Goal: Check status: Check status

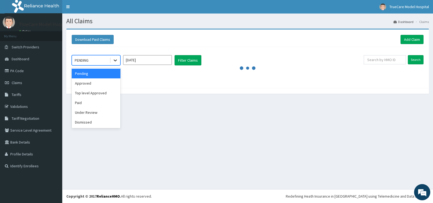
click at [115, 63] on div at bounding box center [116, 61] width 10 height 10
click at [93, 82] on div "Approved" at bounding box center [96, 84] width 49 height 10
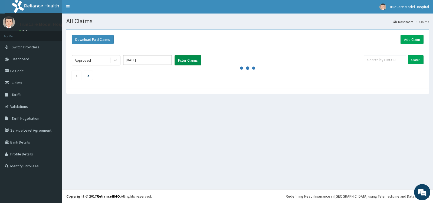
click at [176, 58] on button "Filter Claims" at bounding box center [188, 60] width 27 height 10
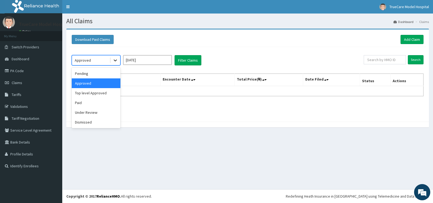
click at [114, 60] on icon at bounding box center [115, 61] width 3 height 2
click at [89, 104] on div "Paid" at bounding box center [96, 103] width 49 height 10
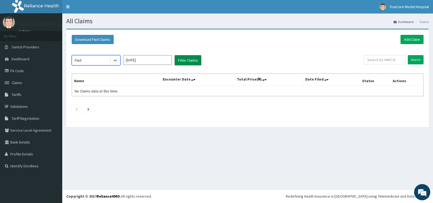
click at [199, 60] on button "Filter Claims" at bounding box center [188, 60] width 27 height 10
click at [190, 60] on button "Filter Claims" at bounding box center [188, 60] width 27 height 10
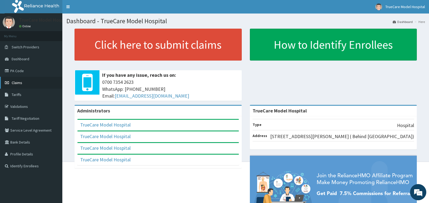
click at [15, 82] on span "Claims" at bounding box center [17, 82] width 11 height 5
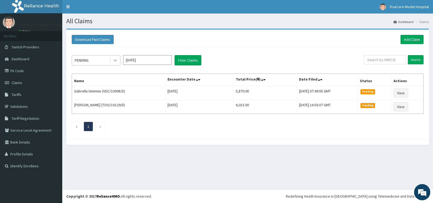
click at [118, 65] on div at bounding box center [116, 61] width 10 height 10
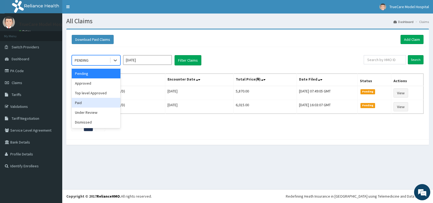
click at [91, 105] on div "Paid" at bounding box center [96, 103] width 49 height 10
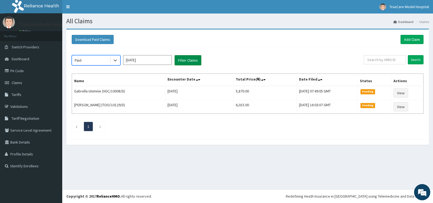
click at [186, 63] on button "Filter Claims" at bounding box center [188, 60] width 27 height 10
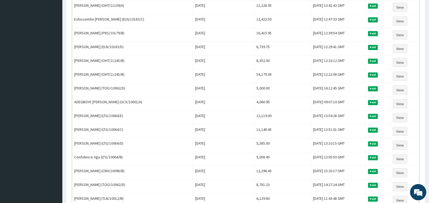
scroll to position [280, 0]
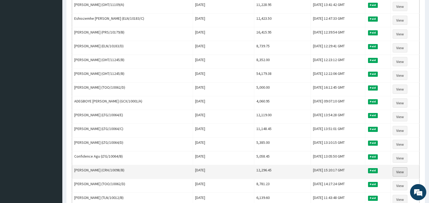
click at [398, 172] on link "View" at bounding box center [400, 172] width 15 height 9
